Goal: Transaction & Acquisition: Purchase product/service

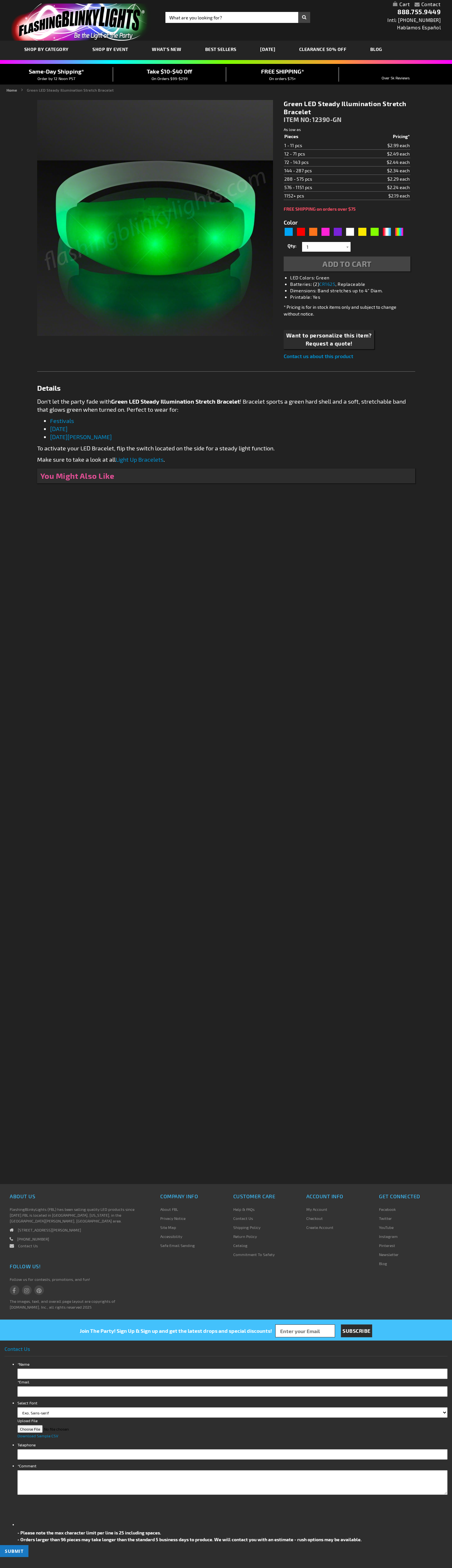
type input "5648"
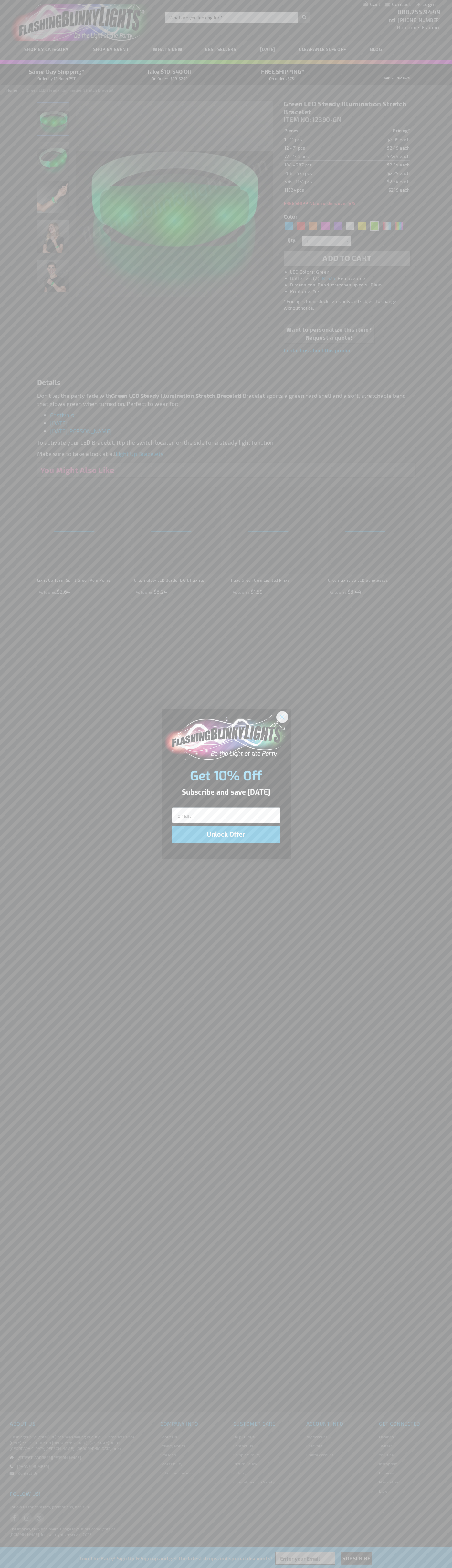
click at [282, 716] on icon "Close dialog" at bounding box center [281, 716] width 4 height 4
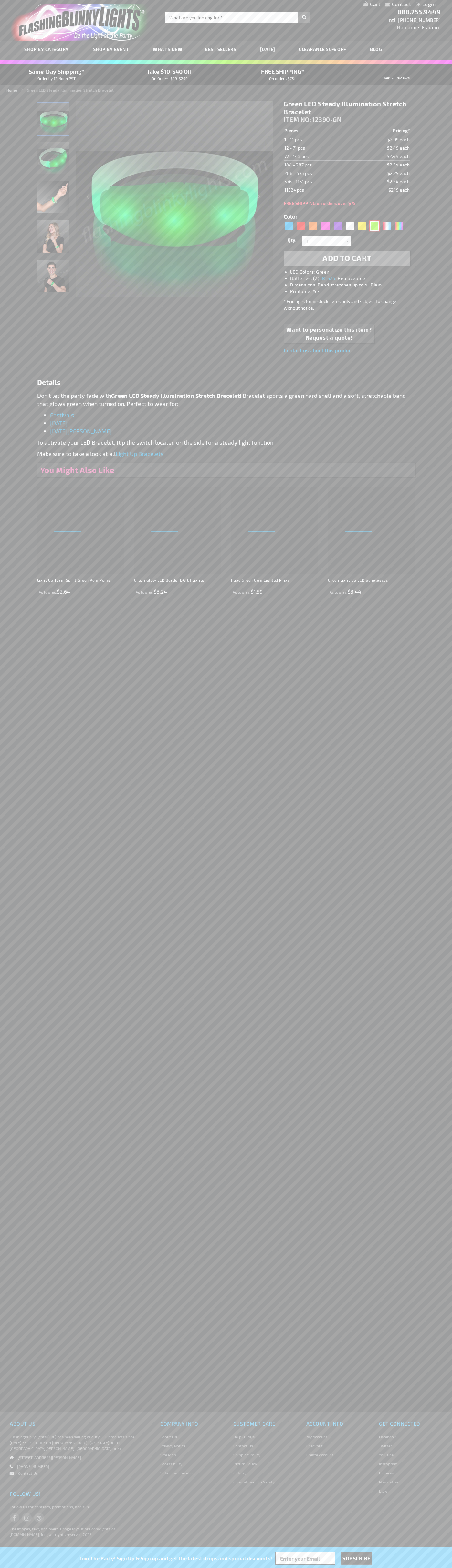
click at [374, 226] on div "Green" at bounding box center [374, 226] width 10 height 10
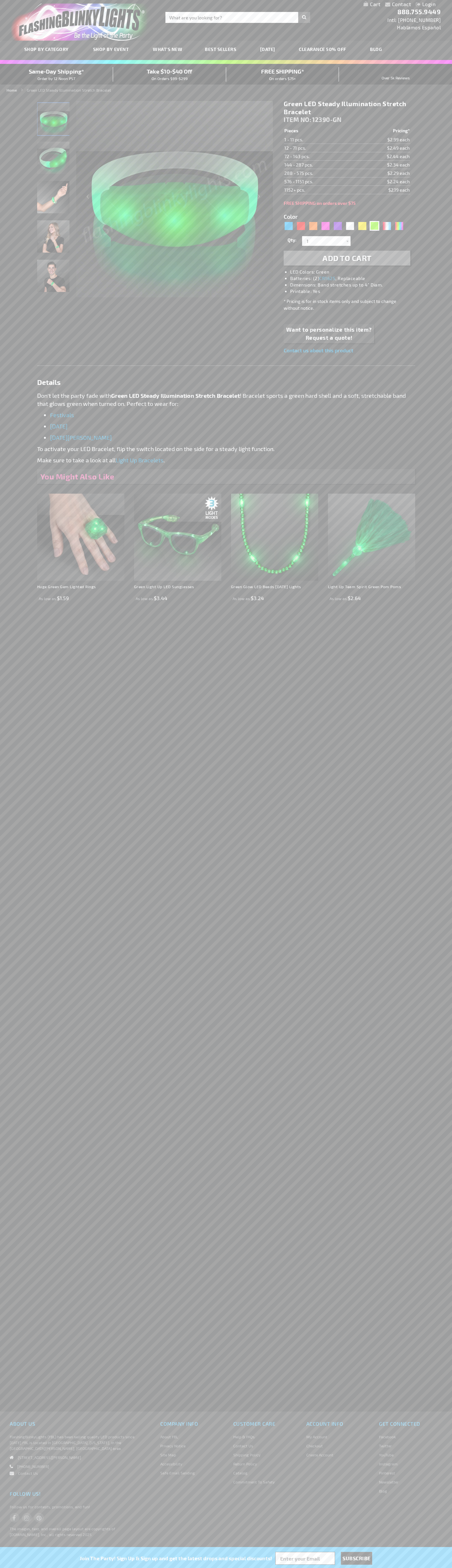
click at [347, 258] on span "Add to Cart" at bounding box center [347, 257] width 49 height 9
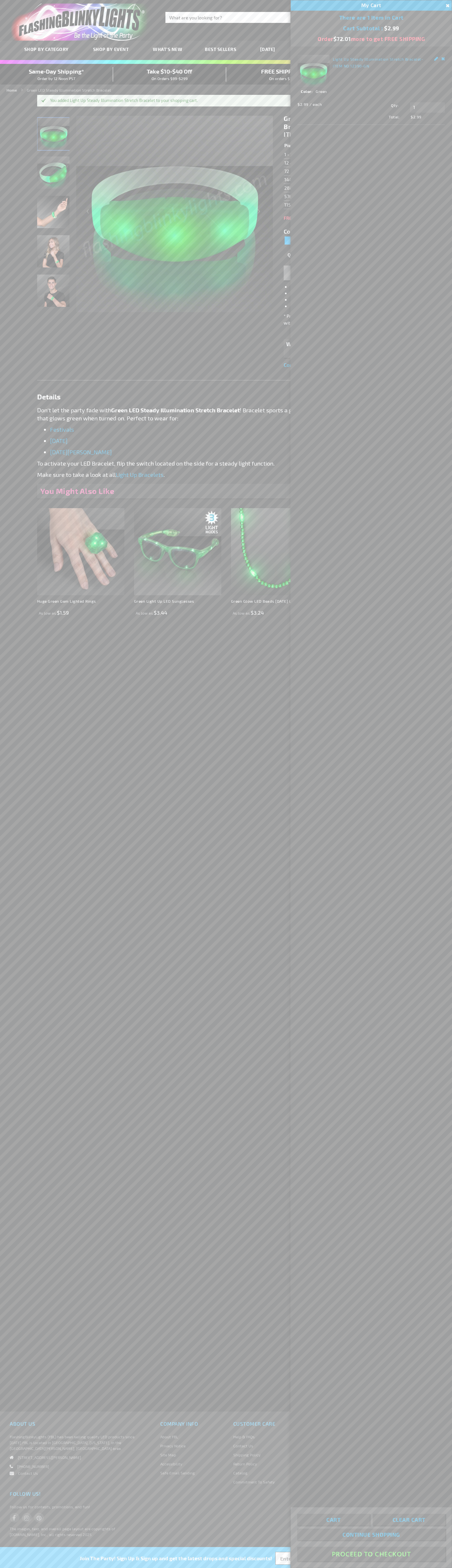
click at [371, 1554] on button "Proceed To Checkout" at bounding box center [371, 1554] width 148 height 15
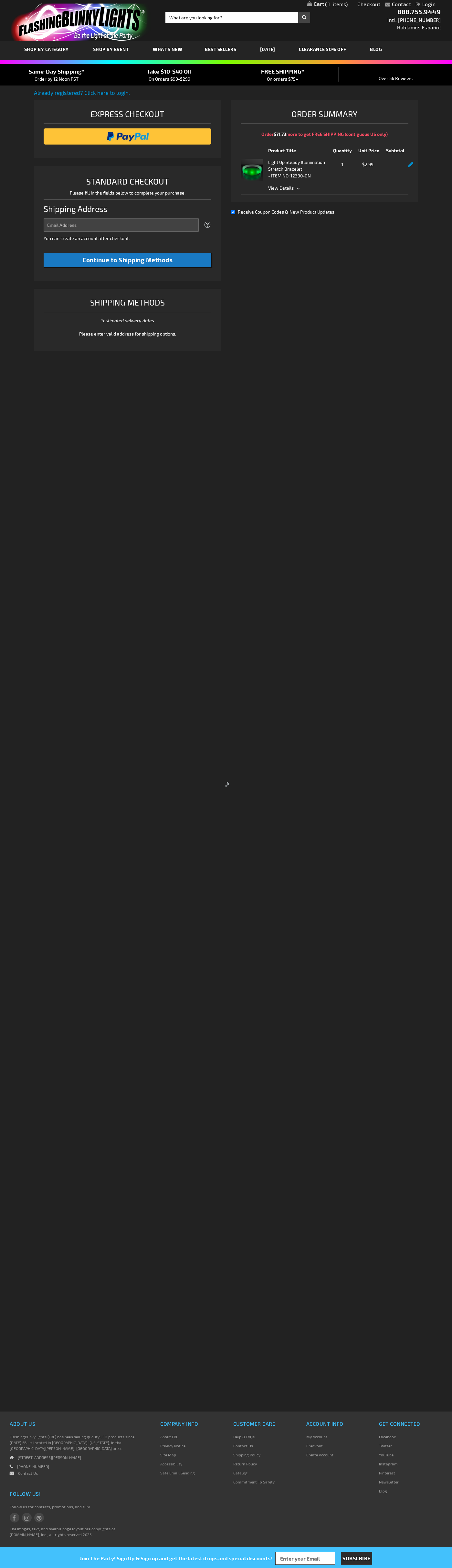
select select "US"
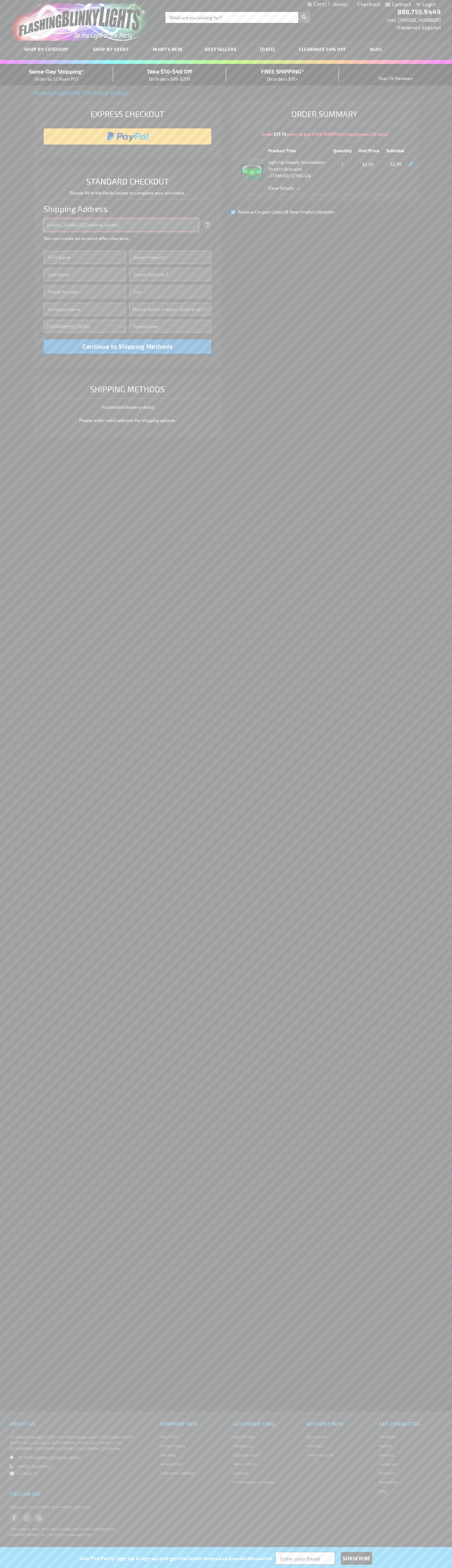
type input "johnsmith005@storebotmail.joonix.net"
type input "John"
type input "2332 Galiano Street"
type input "First floor"
type input "coral gables"
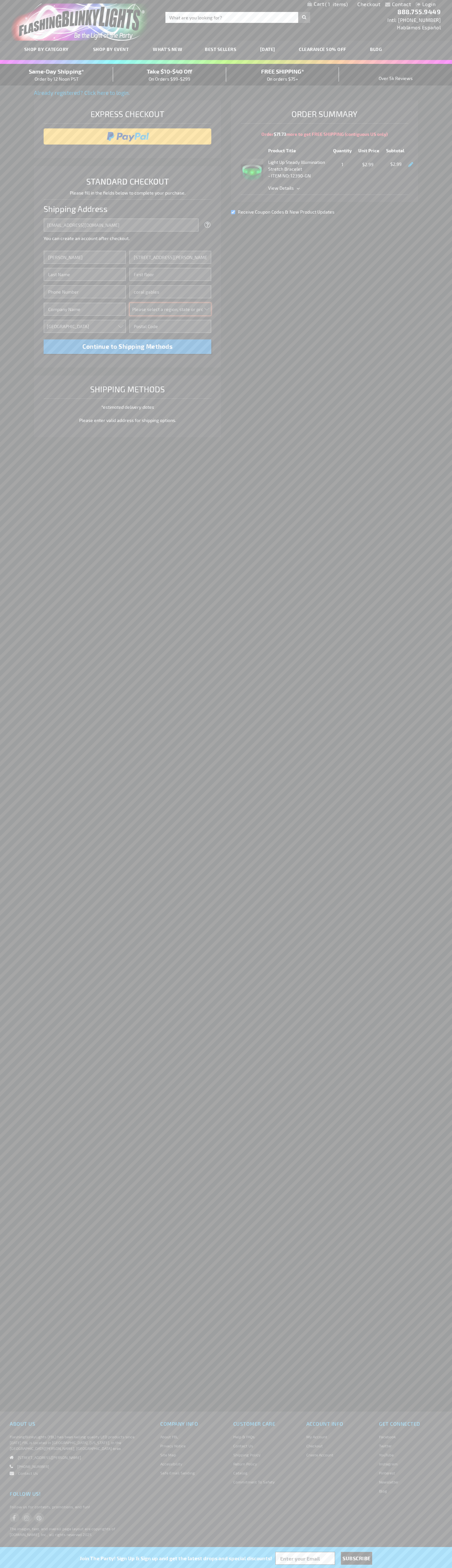
select select "18"
type input "33134"
type input "Smith"
type input "6502530000"
type input "John Smith"
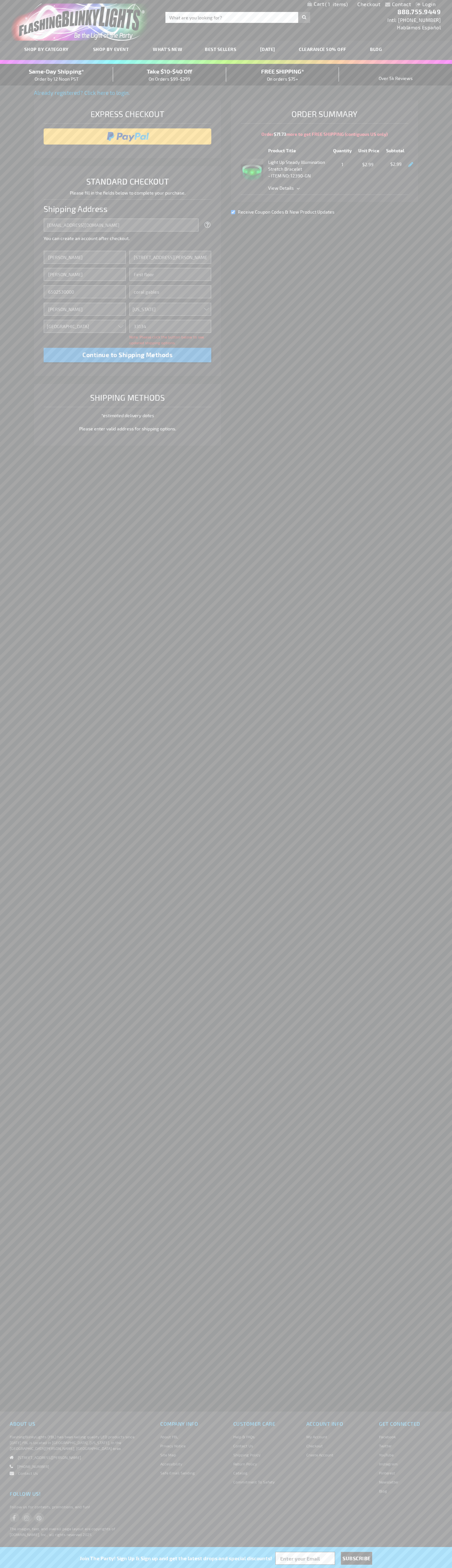
click at [57, 75] on div "Same-Day Shipping* Order by 12 Noon PST" at bounding box center [57, 74] width 113 height 15
click at [127, 136] on input "image" at bounding box center [127, 136] width 161 height 13
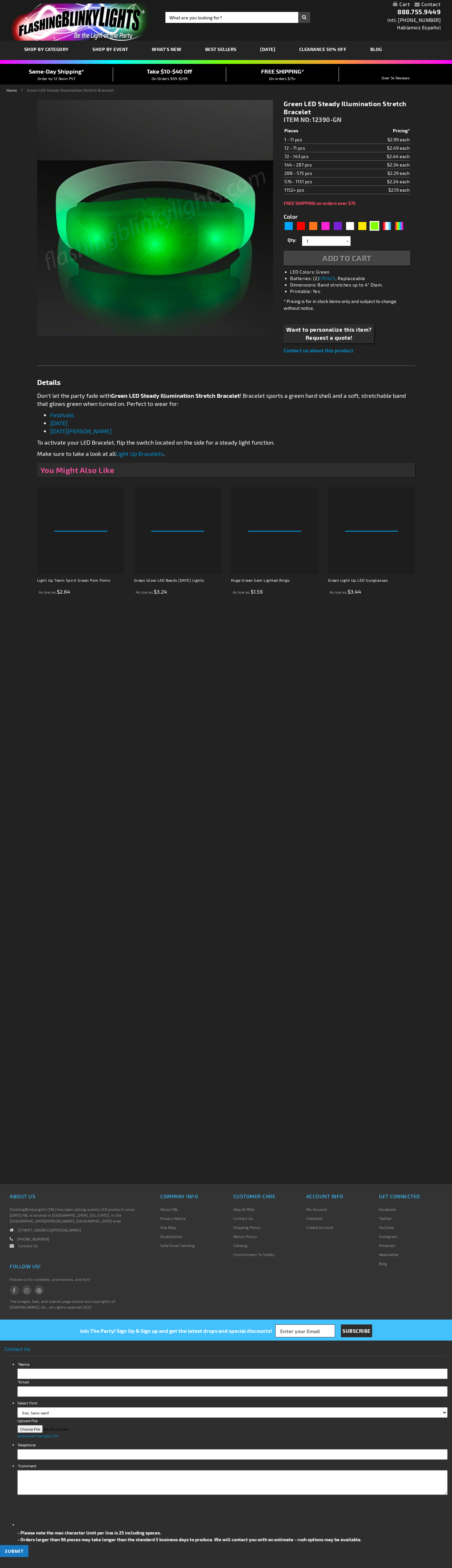
type input "5648"
